Goal: Find specific page/section: Find specific page/section

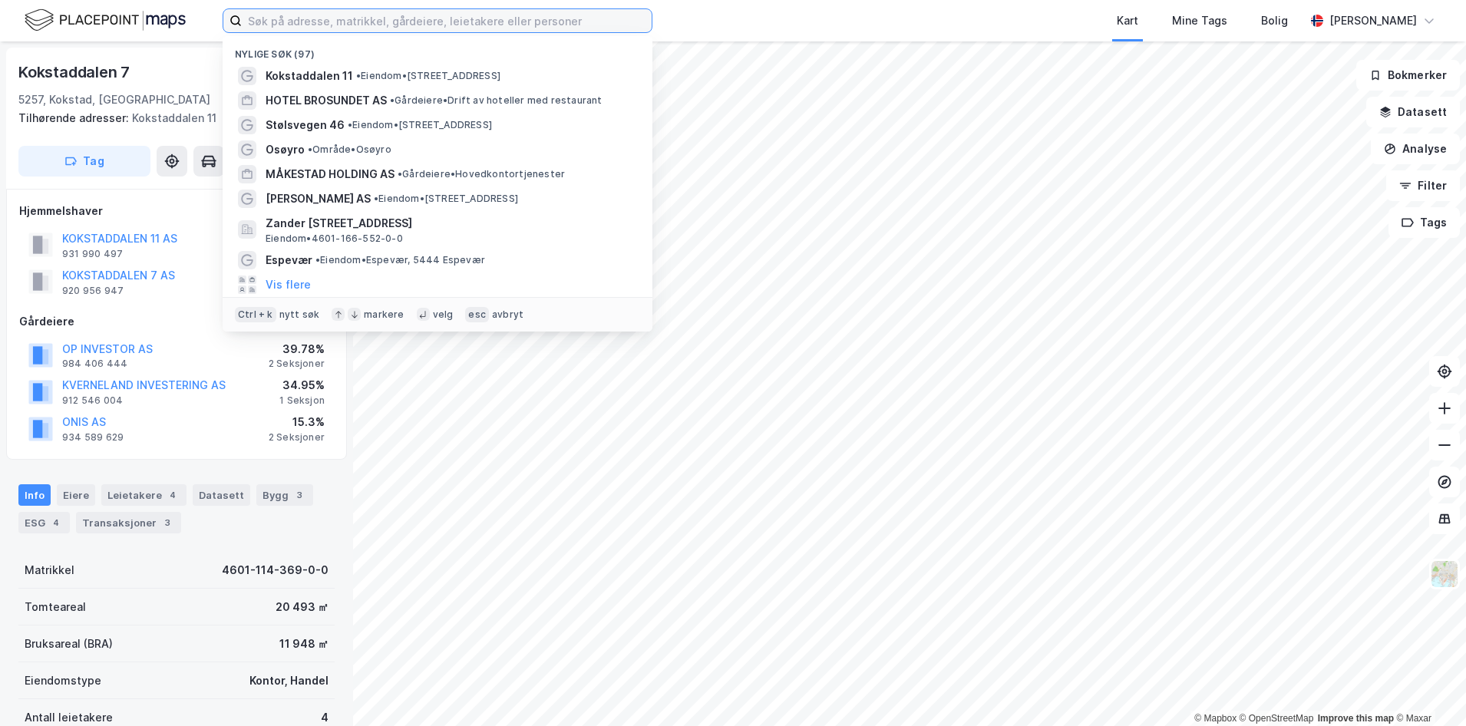
click at [312, 23] on input at bounding box center [447, 20] width 410 height 23
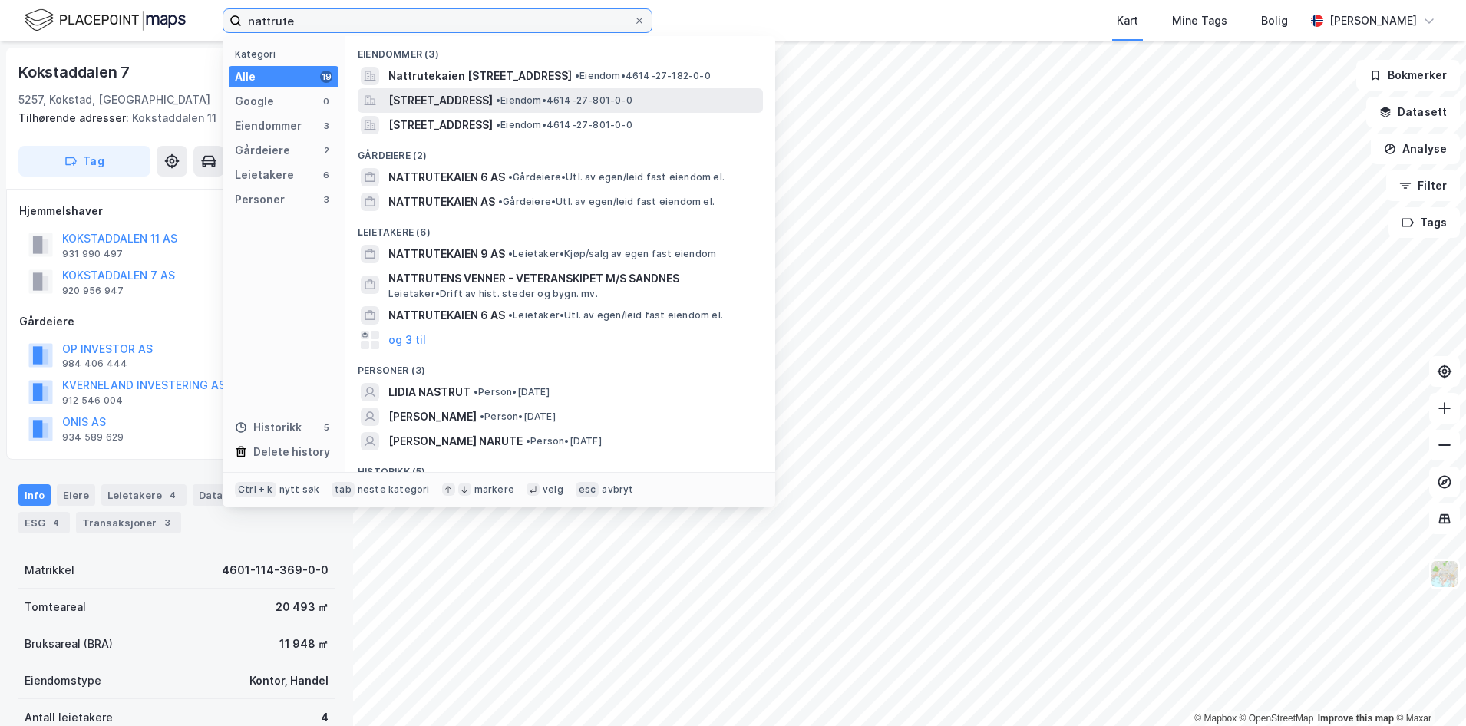
type input "nattrute"
click at [434, 97] on span "[STREET_ADDRESS]" at bounding box center [440, 100] width 104 height 18
